Goal: Download file/media

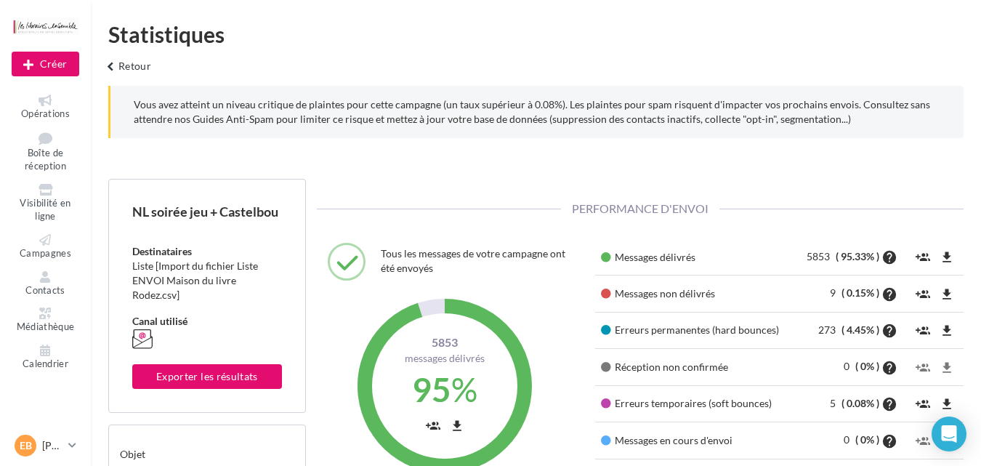
scroll to position [208, 334]
click at [30, 257] on span "Campagnes" at bounding box center [46, 253] width 52 height 12
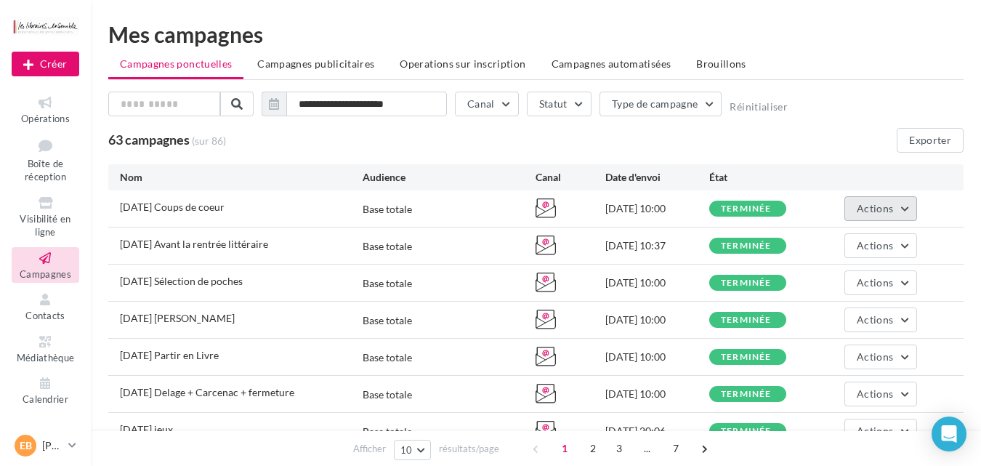
click at [881, 206] on span "Actions" at bounding box center [875, 208] width 36 height 12
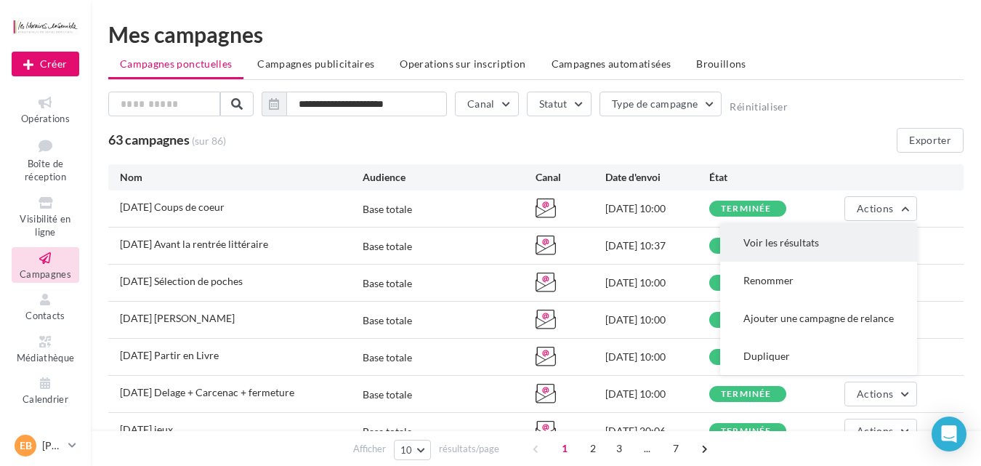
click at [778, 236] on button "Voir les résultats" at bounding box center [818, 243] width 197 height 38
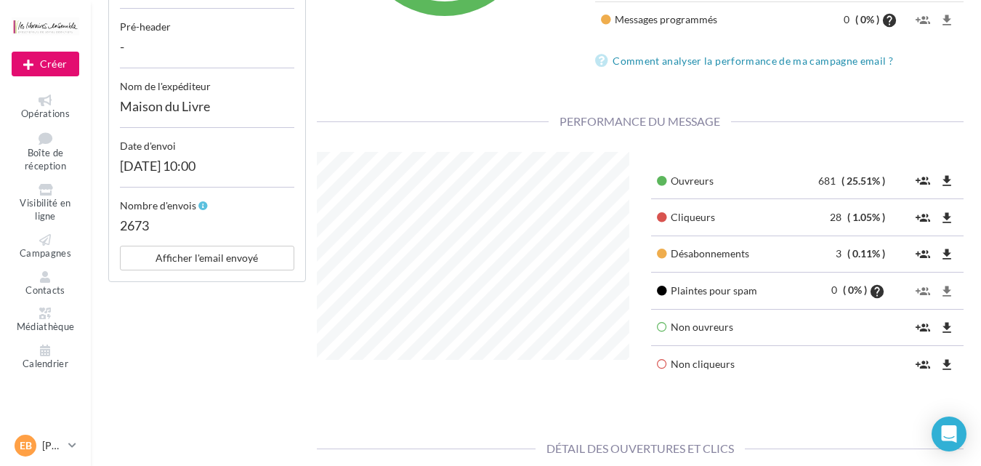
scroll to position [465, 0]
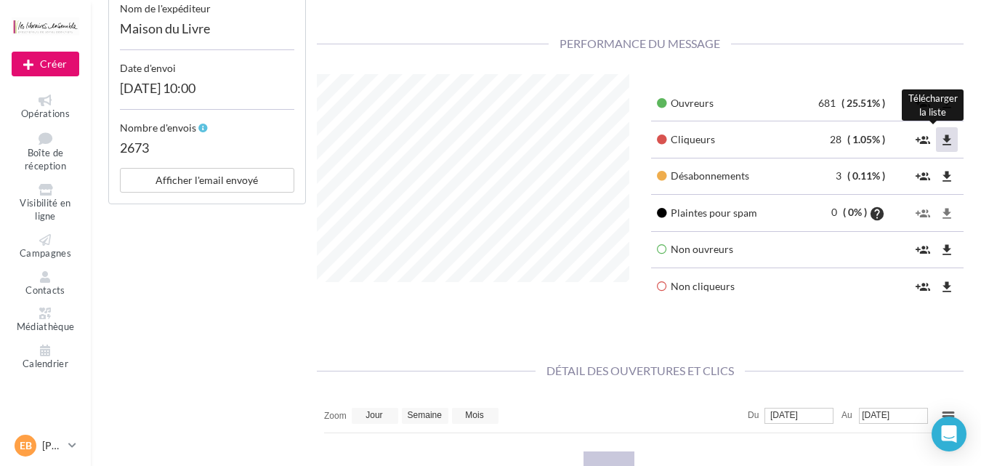
click at [940, 142] on icon "file_download" at bounding box center [947, 140] width 15 height 15
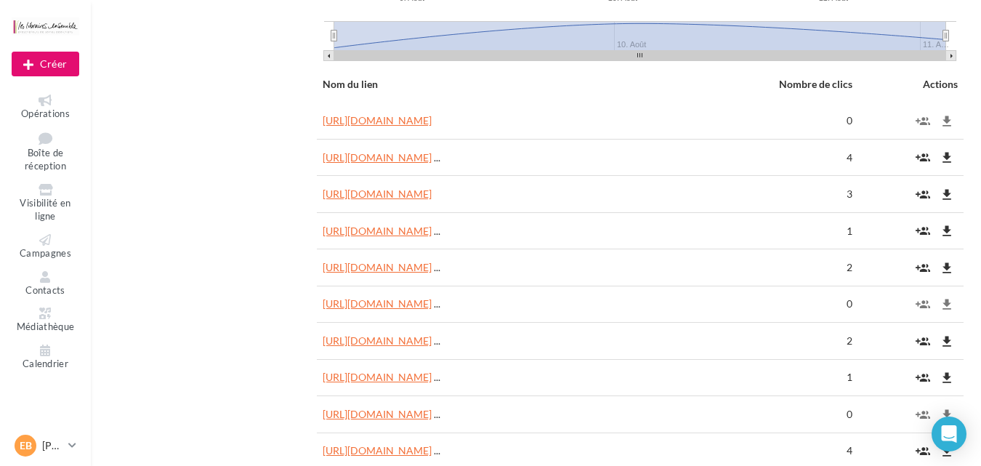
scroll to position [1163, 0]
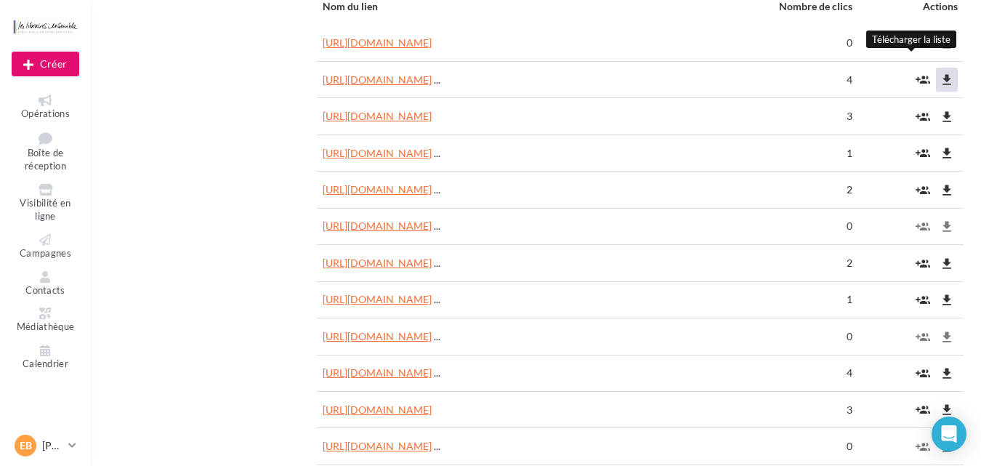
click at [944, 78] on icon "file_download" at bounding box center [947, 80] width 15 height 15
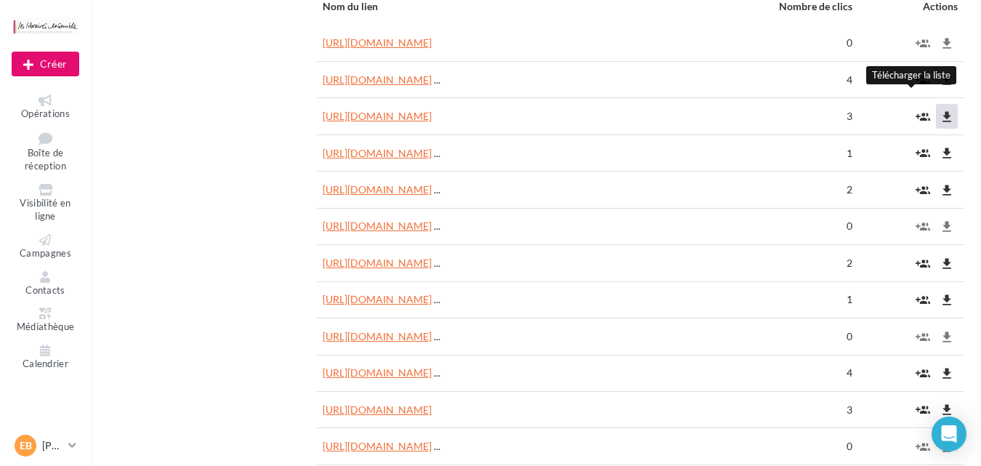
click at [951, 116] on icon "file_download" at bounding box center [947, 117] width 15 height 15
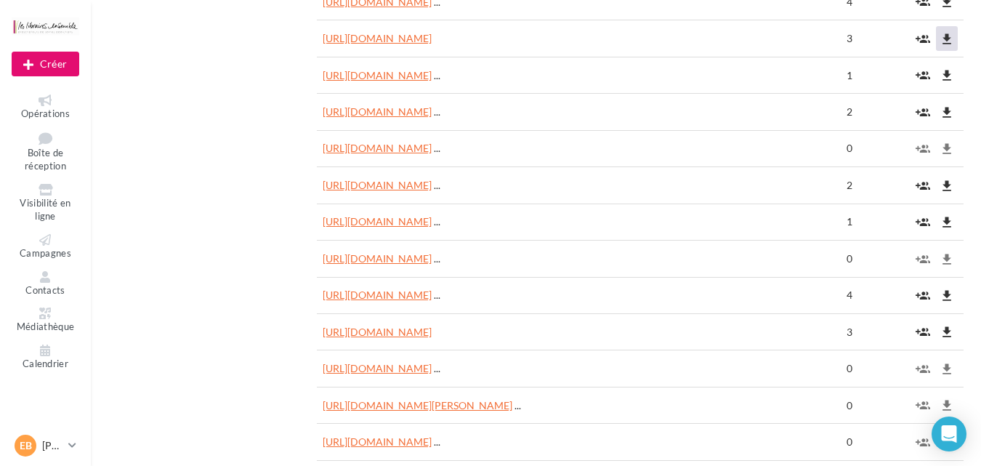
scroll to position [1318, 0]
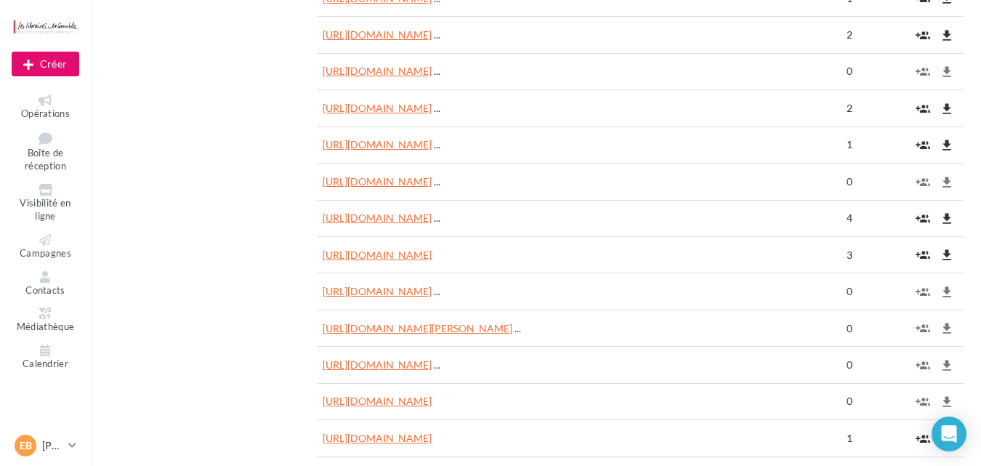
click at [858, 331] on td "0" at bounding box center [780, 328] width 156 height 36
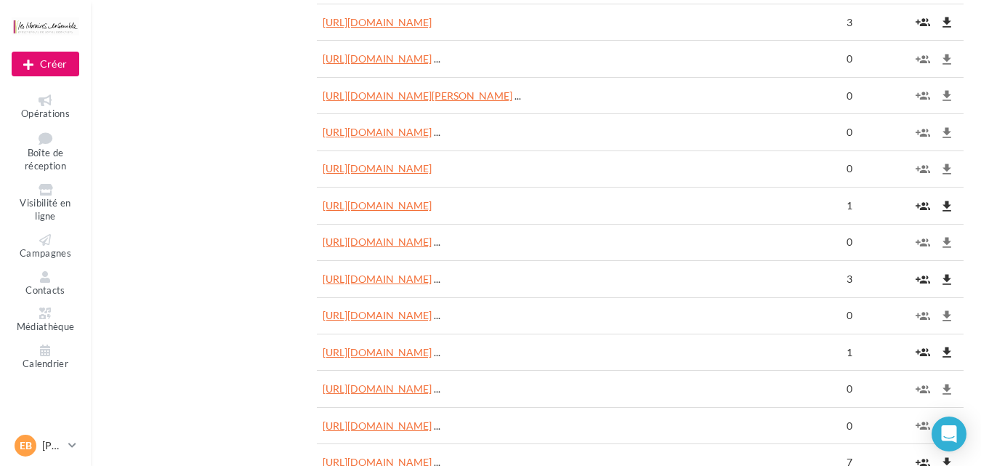
scroll to position [1628, 0]
